Goal: Find specific page/section

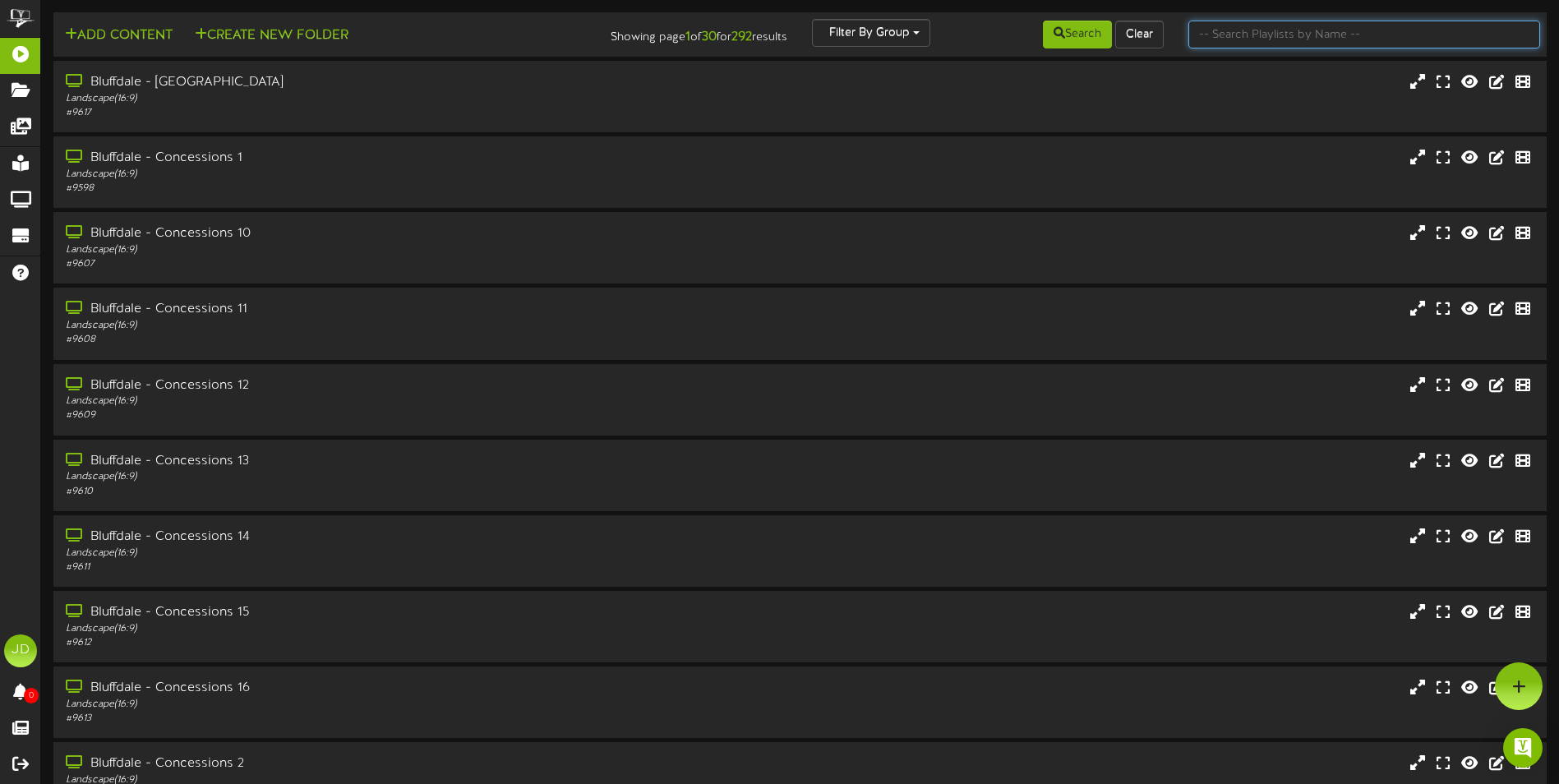
click at [1272, 34] on input "text" at bounding box center [1364, 34] width 352 height 28
type input "surprise"
click at [1074, 39] on button "Search" at bounding box center [1077, 34] width 69 height 28
click at [1266, 39] on input "surprise" at bounding box center [1364, 34] width 352 height 28
click at [1106, 35] on button "Search" at bounding box center [1077, 34] width 69 height 28
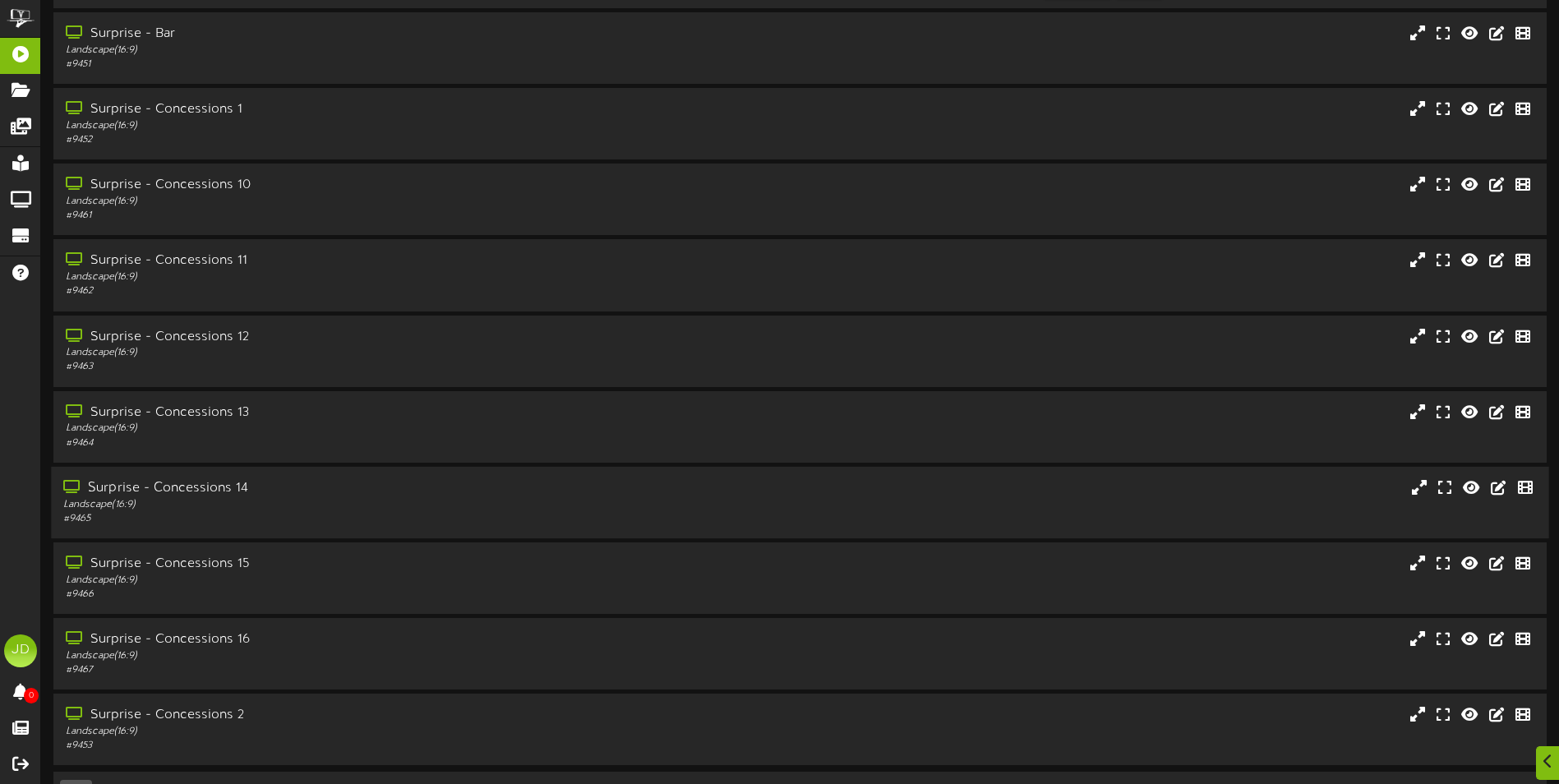
scroll to position [98, 0]
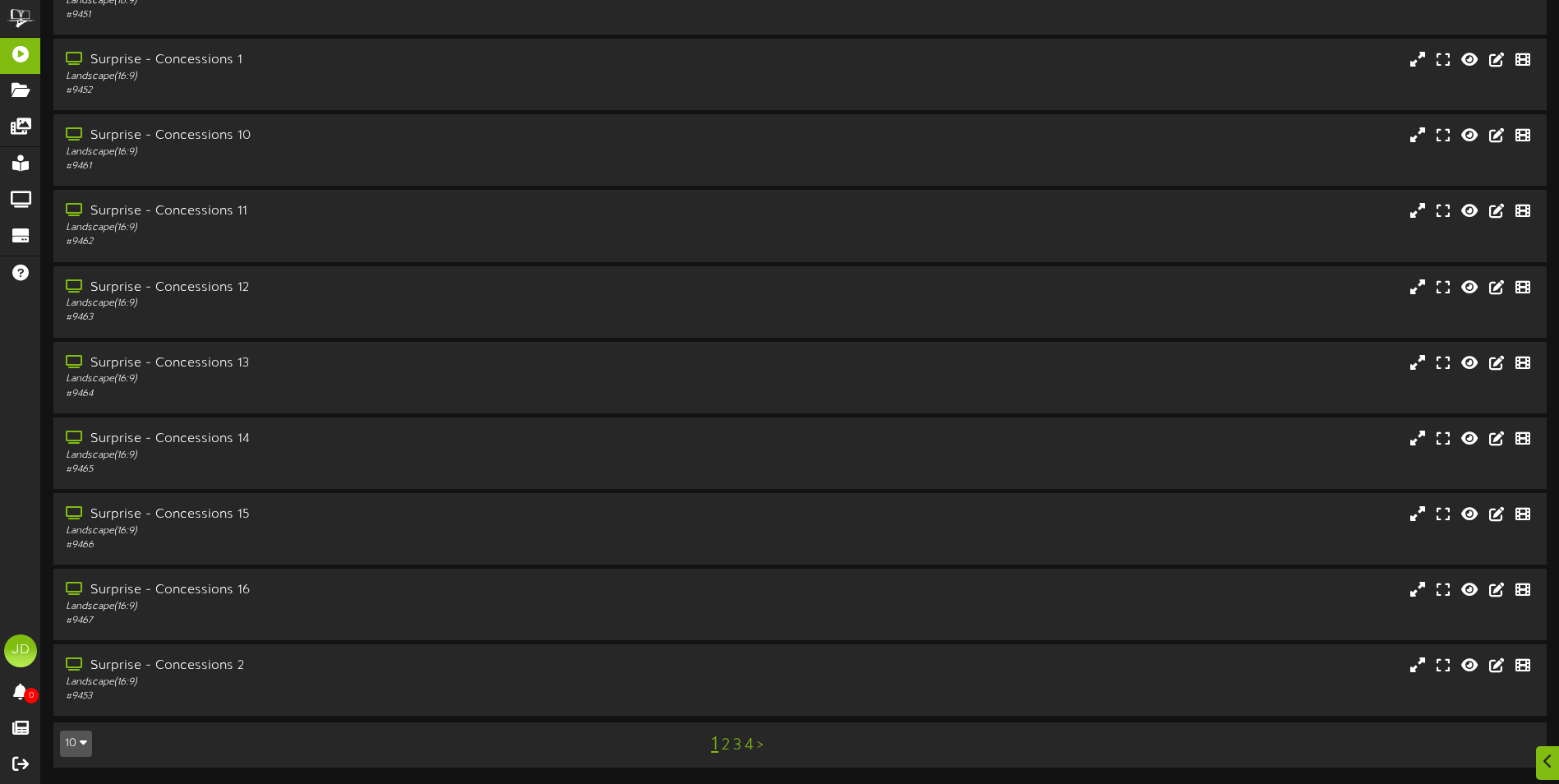
click at [740, 743] on link "3" at bounding box center [737, 745] width 8 height 19
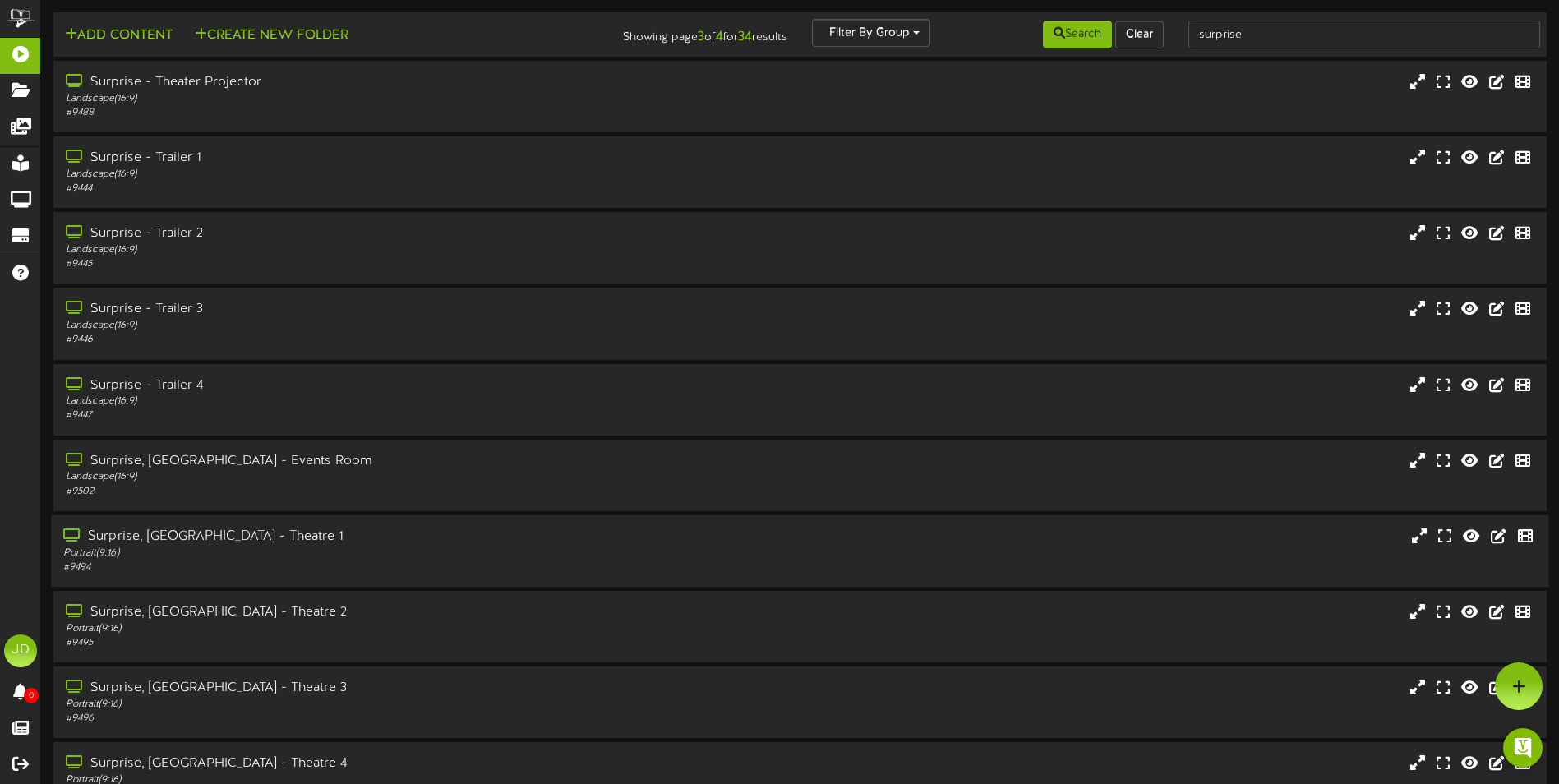
click at [432, 553] on div "Portrait ( 9:16 )" at bounding box center [362, 553] width 599 height 14
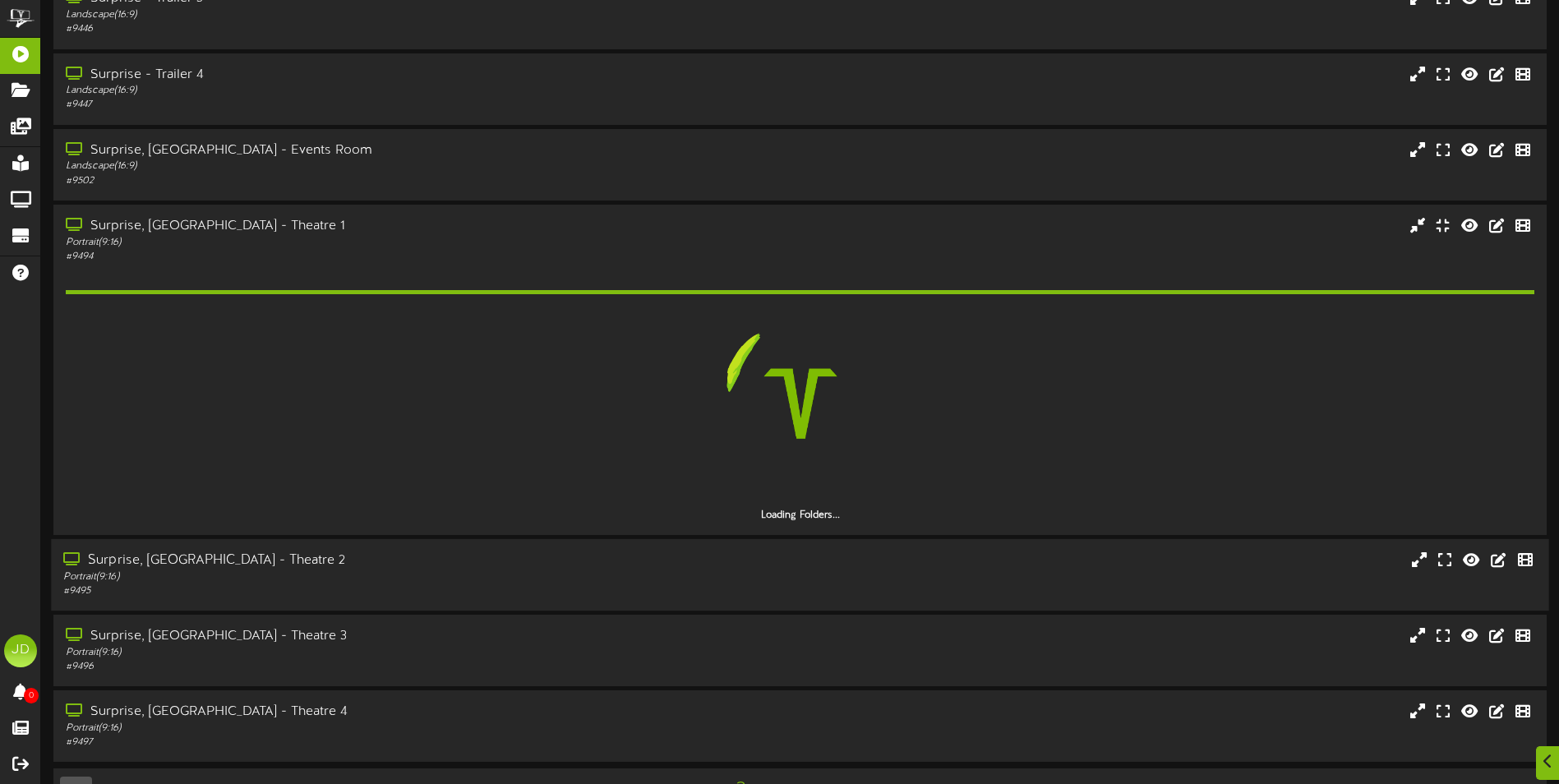
scroll to position [329, 0]
